Goal: Find specific page/section: Find specific page/section

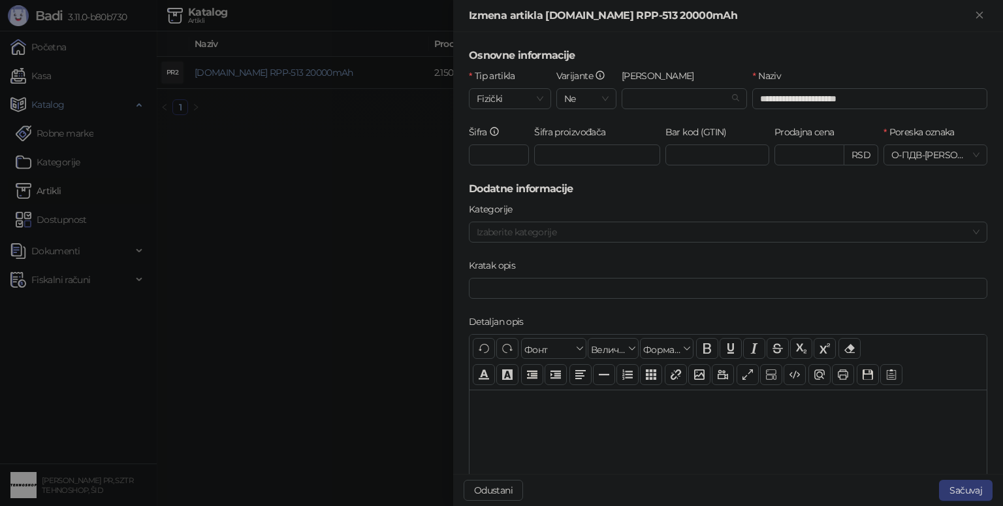
click at [290, 162] on div at bounding box center [501, 253] width 1003 height 506
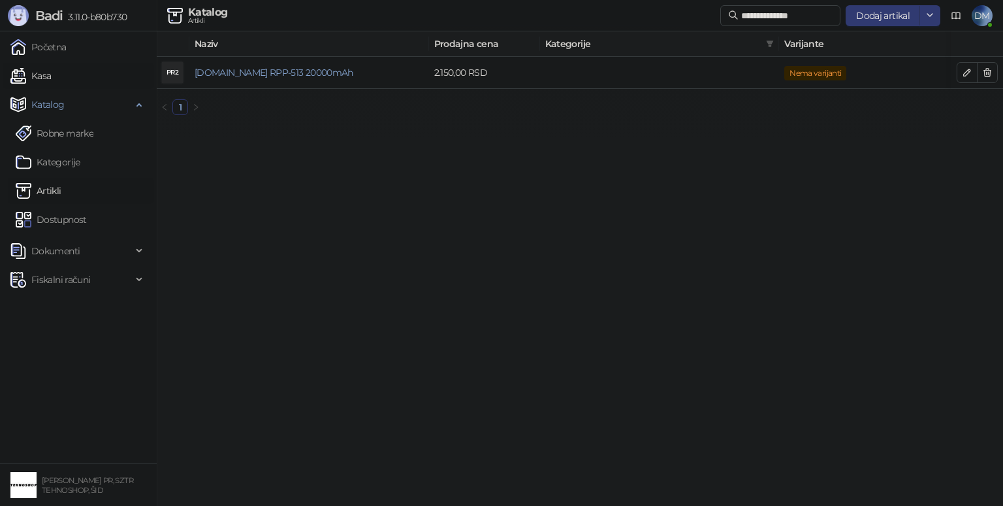
drag, startPoint x: 100, startPoint y: 71, endPoint x: 137, endPoint y: 72, distance: 37.3
click at [51, 71] on link "Kasa" at bounding box center [30, 76] width 40 height 26
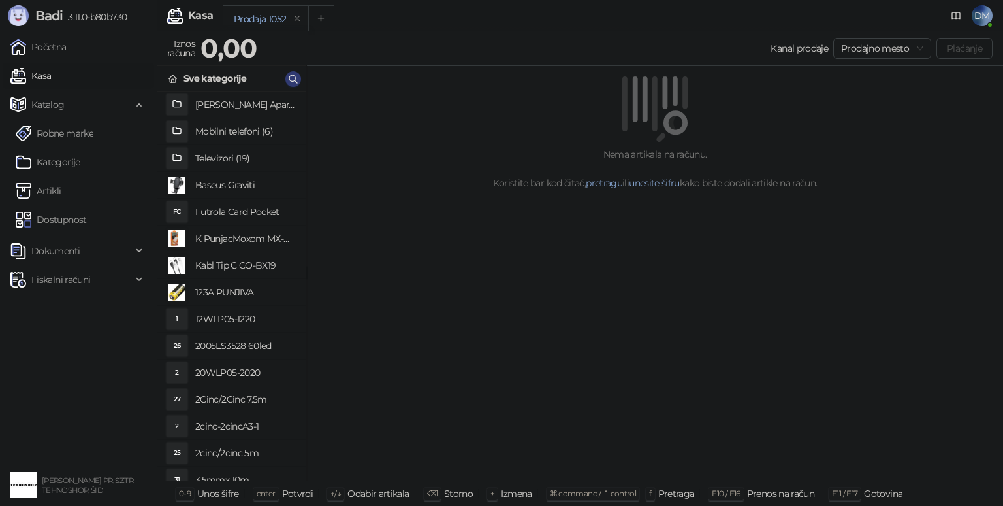
drag, startPoint x: 24, startPoint y: 397, endPoint x: 67, endPoint y: 327, distance: 83.0
click at [30, 389] on ul "Početna Kasa Katalog Robne marke Kategorije Artikli Dostupnost Dokumenti Fiskal…" at bounding box center [78, 247] width 157 height 432
click at [288, 76] on icon "button" at bounding box center [293, 79] width 10 height 10
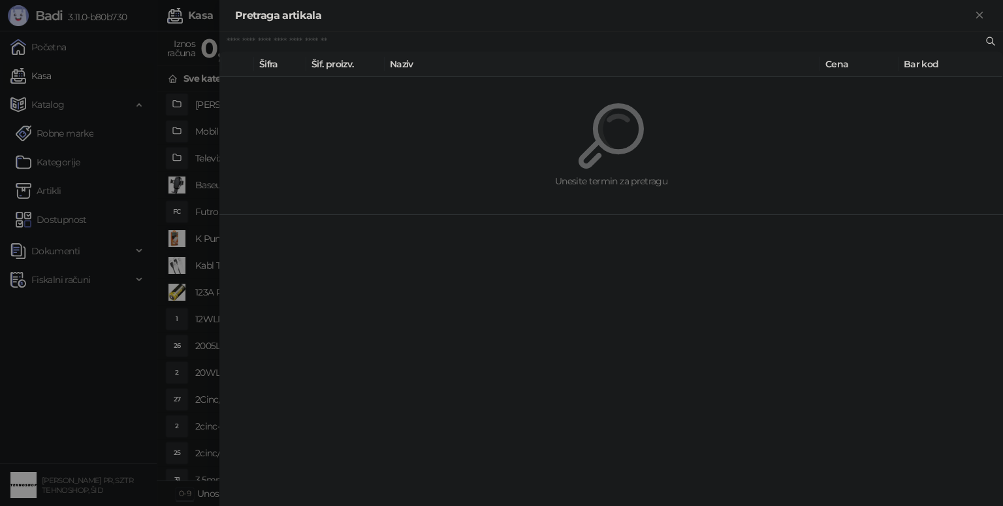
click at [299, 46] on input "text" at bounding box center [605, 42] width 756 height 14
type input "*"
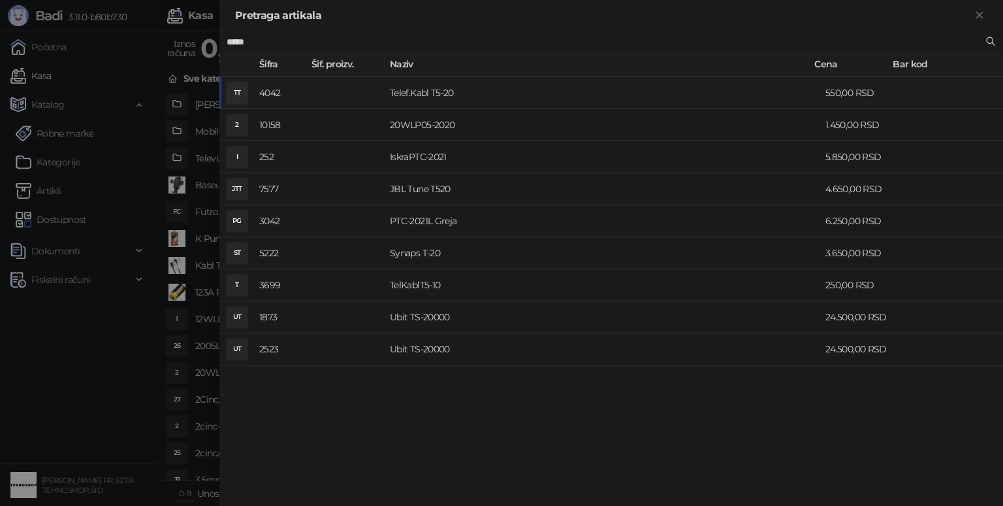
type input "*****"
